Goal: Task Accomplishment & Management: Manage account settings

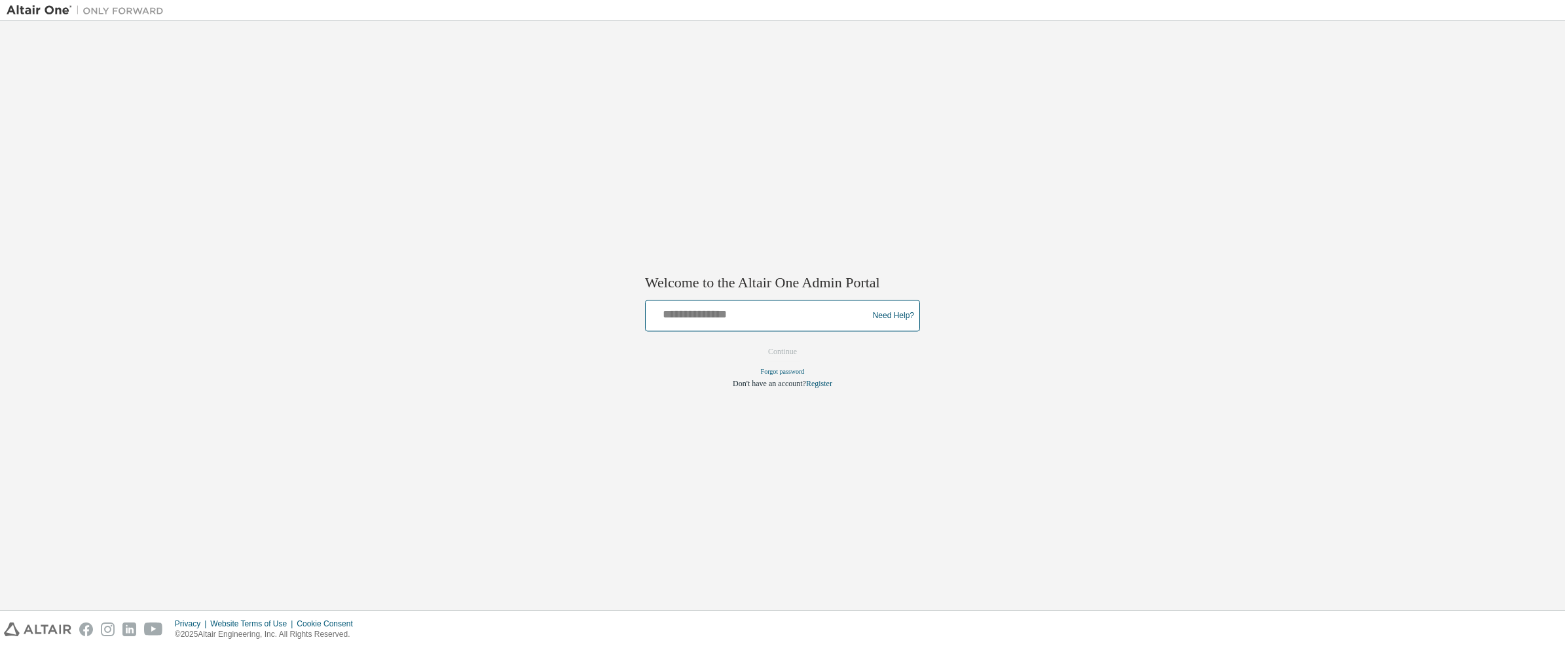
click at [734, 309] on input "text" at bounding box center [758, 313] width 215 height 19
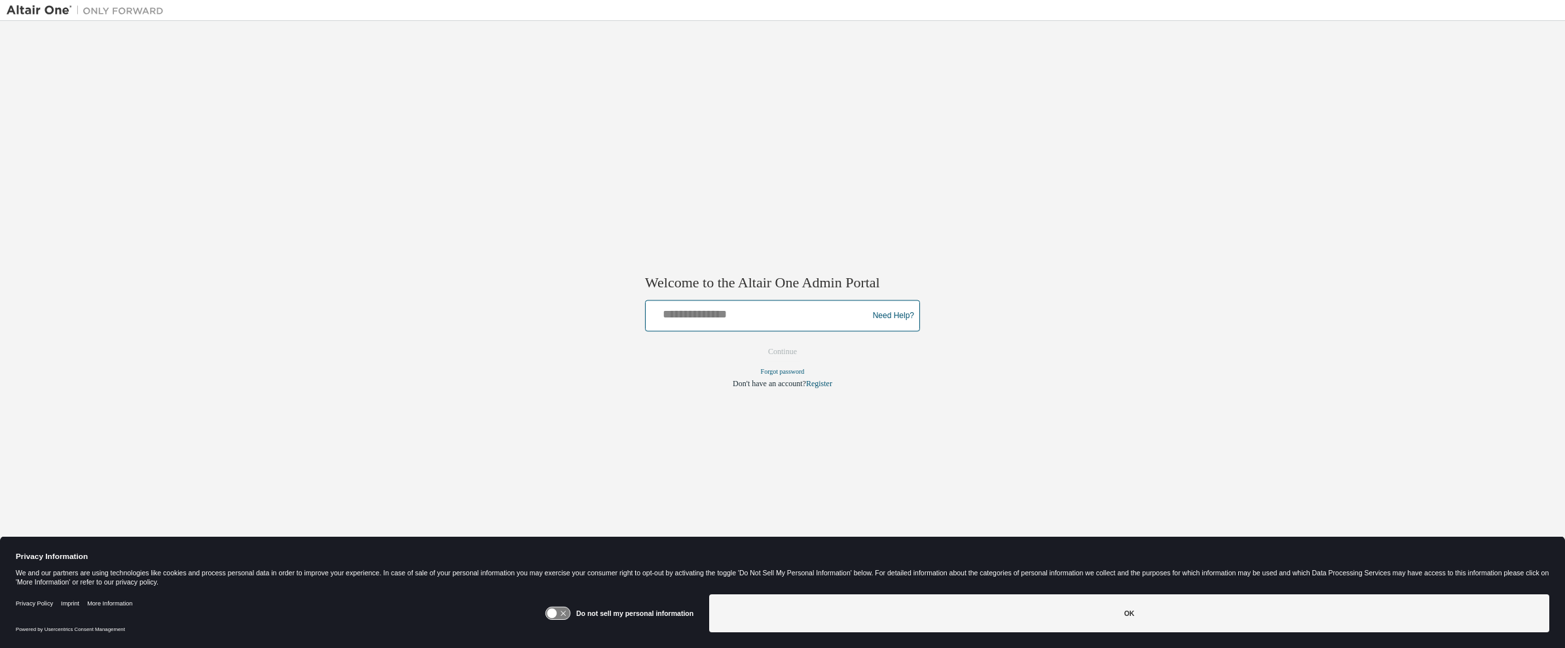
click at [727, 308] on input "text" at bounding box center [758, 313] width 215 height 19
type input "**********"
click at [790, 351] on button "Continue" at bounding box center [783, 353] width 56 height 20
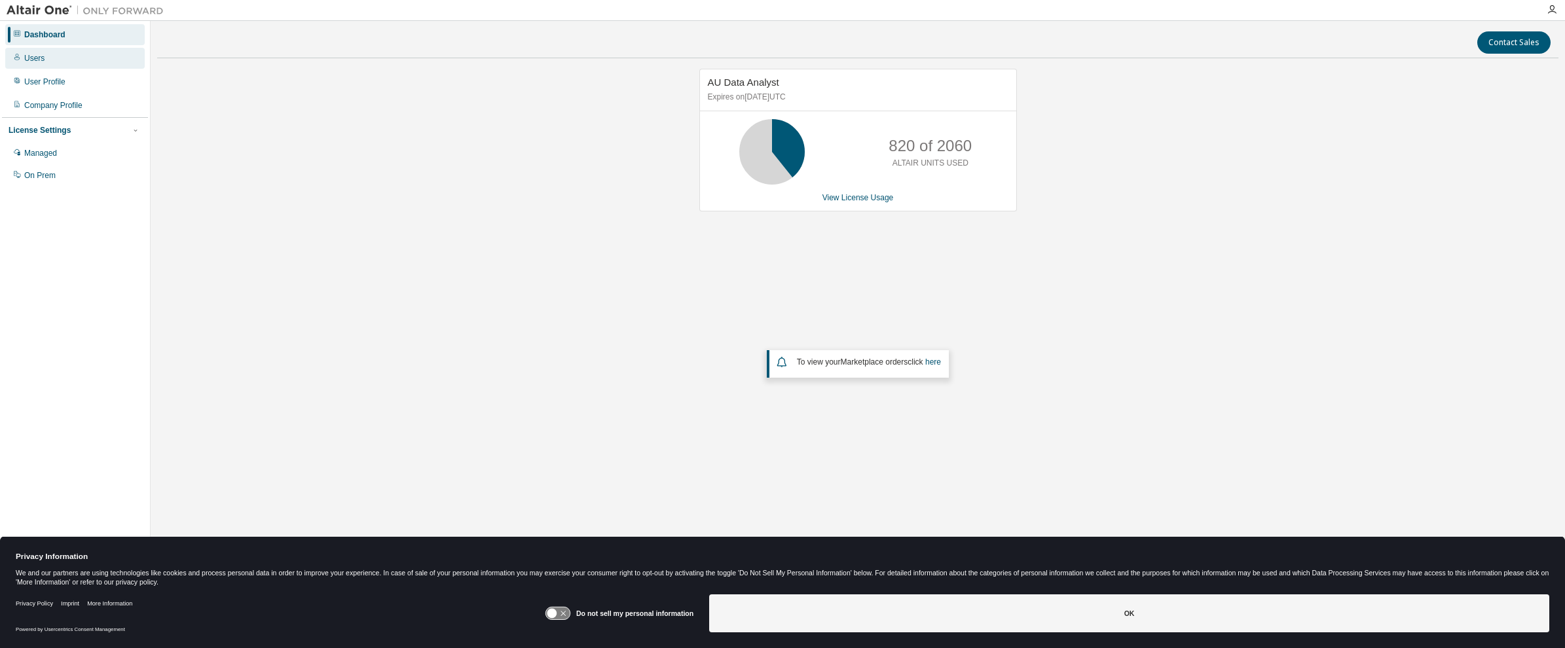
click at [29, 54] on div "Users" at bounding box center [34, 58] width 20 height 10
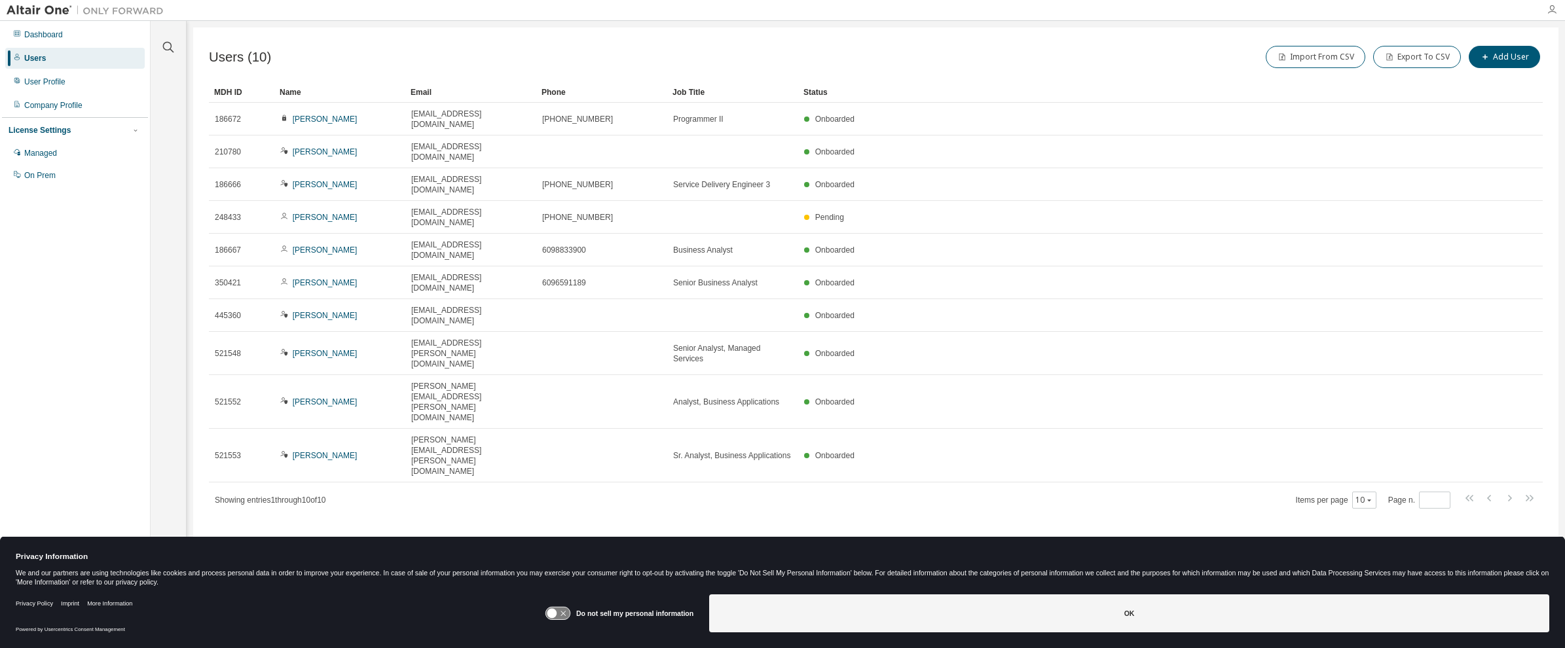
click at [1554, 5] on icon "button" at bounding box center [1552, 10] width 10 height 10
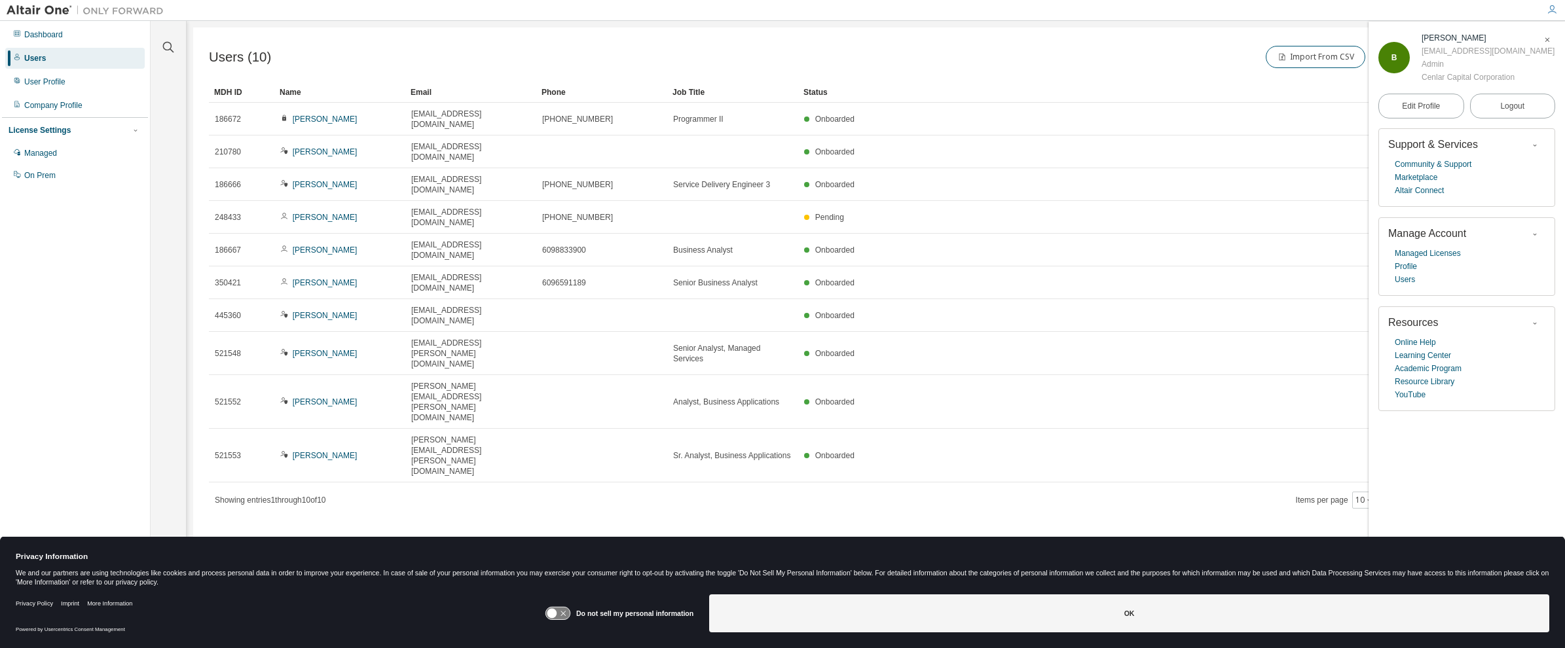
click at [466, 438] on div "Users (10) Import From CSV Export To CSV Add User Clear Load Save Save As Field…" at bounding box center [876, 316] width 1366 height 576
click at [338, 400] on div "Users (10) Import From CSV Export To CSV Add User Clear Load Save Save As Field…" at bounding box center [876, 316] width 1366 height 576
click at [45, 35] on div "Dashboard" at bounding box center [43, 34] width 39 height 10
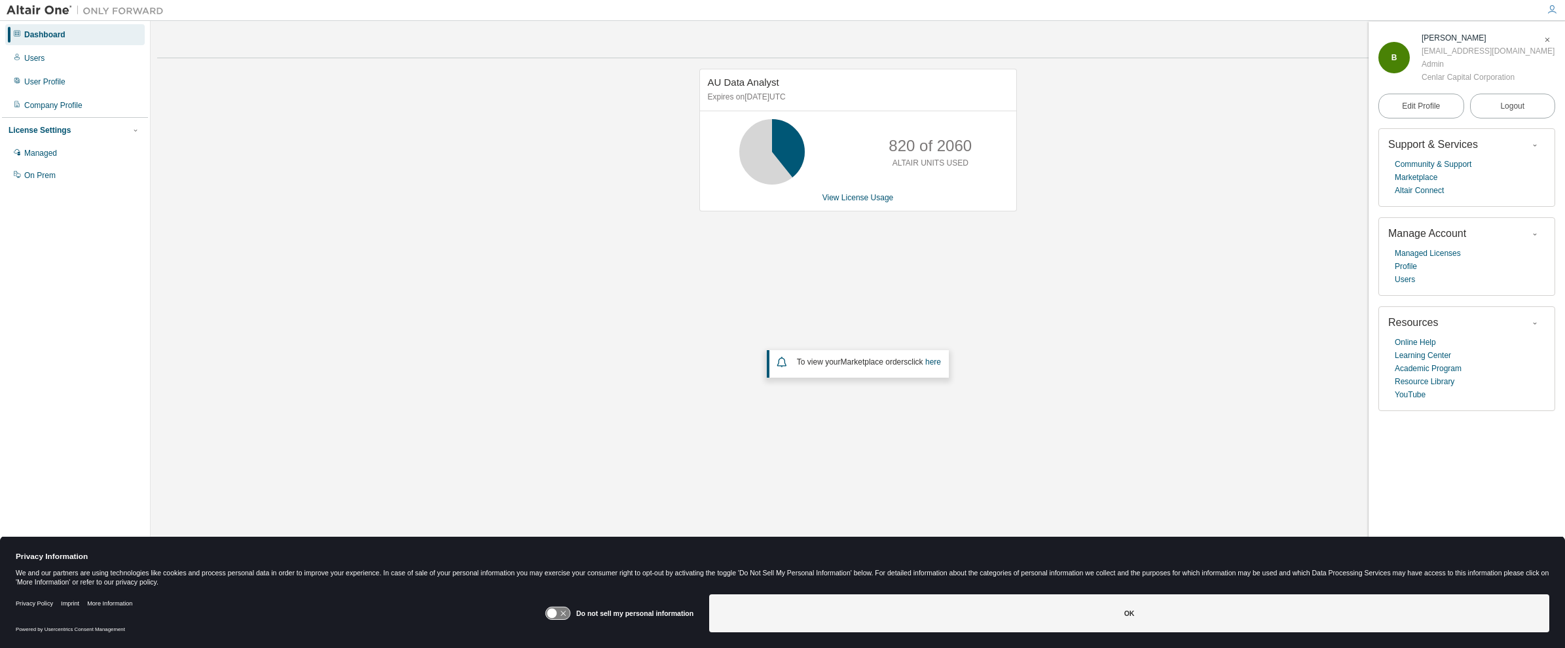
click at [863, 205] on div "AU Data Analyst Expires on February 1, 2026 UTC 820 of 2060 ALTAIR UNITS USED V…" at bounding box center [859, 140] width 318 height 143
click at [855, 200] on link "View License Usage" at bounding box center [858, 197] width 71 height 9
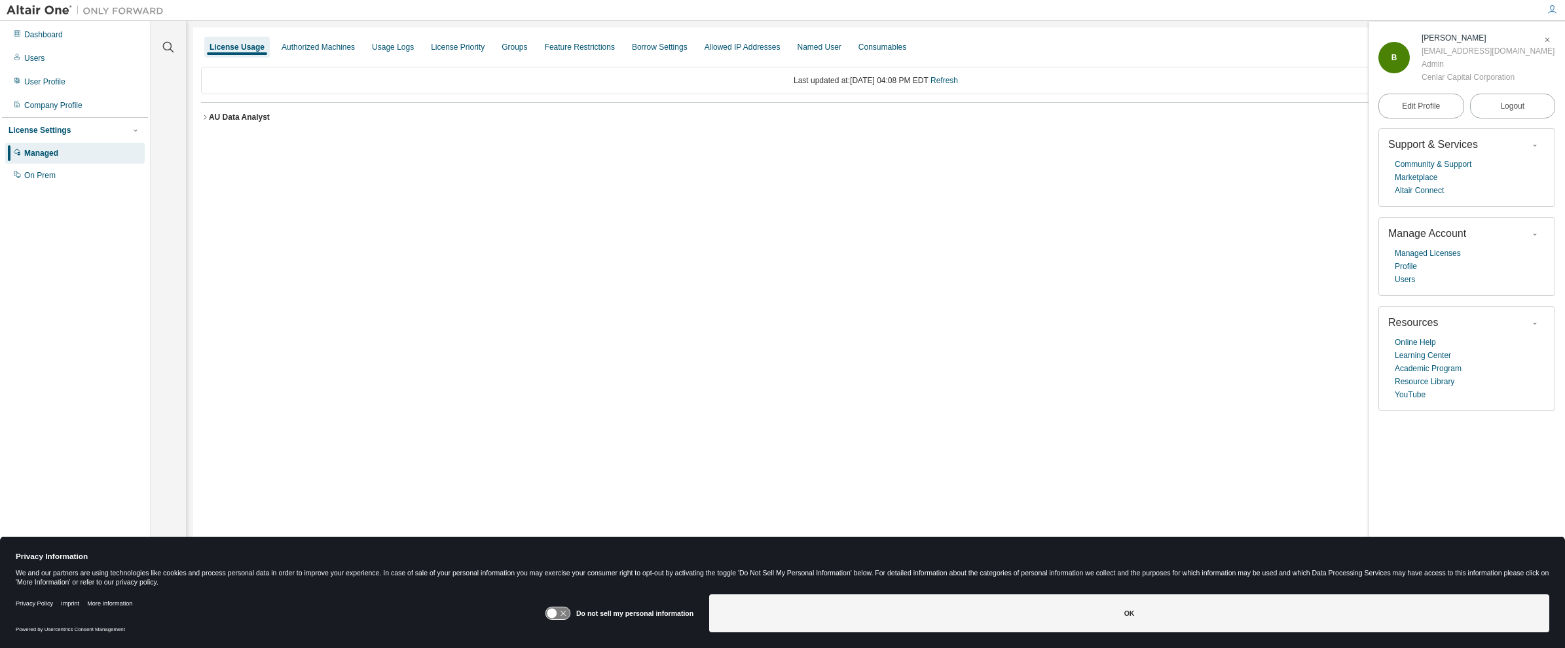
click at [201, 115] on icon "button" at bounding box center [205, 117] width 8 height 8
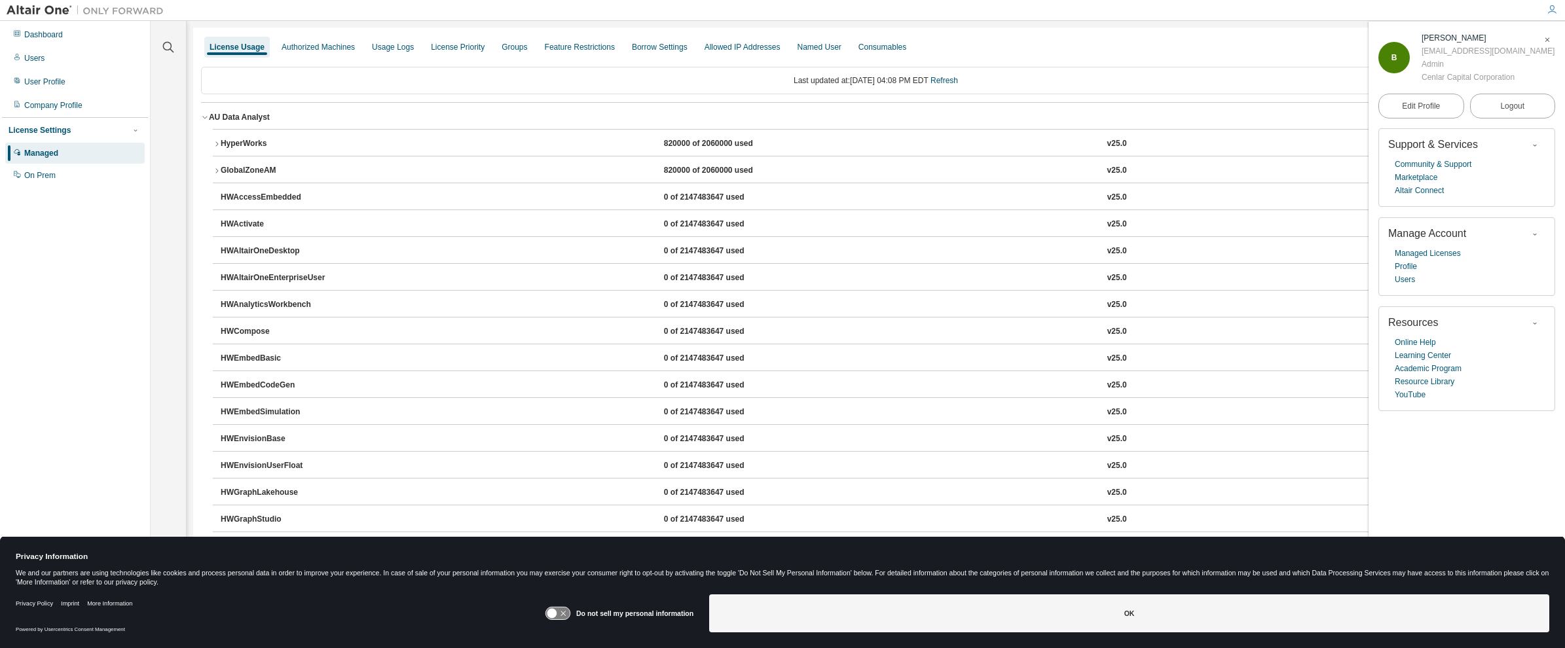
click at [214, 143] on icon "button" at bounding box center [217, 144] width 8 height 8
